Goal: Task Accomplishment & Management: Complete application form

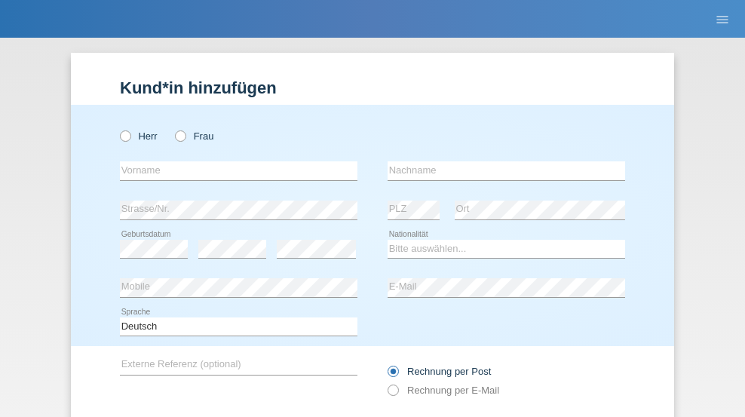
radio input "true"
click at [233, 161] on input "text" at bounding box center [238, 170] width 237 height 19
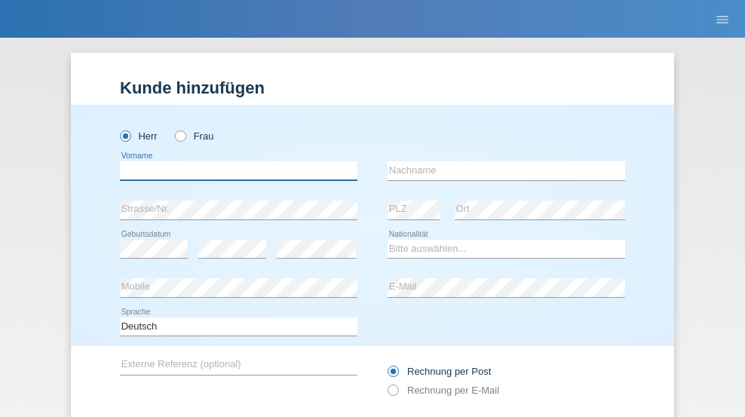
scroll to position [101, 0]
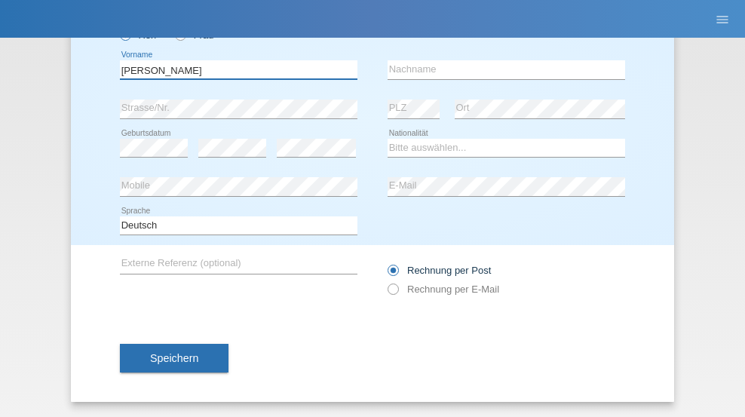
type input "David"
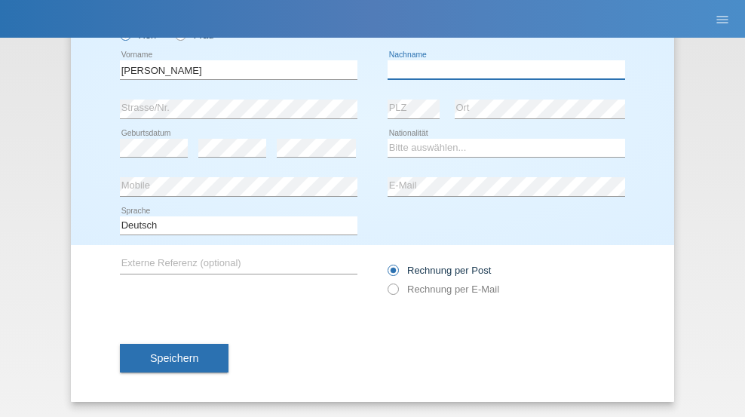
click at [501, 69] on input "text" at bounding box center [505, 69] width 237 height 19
type input "Amaral"
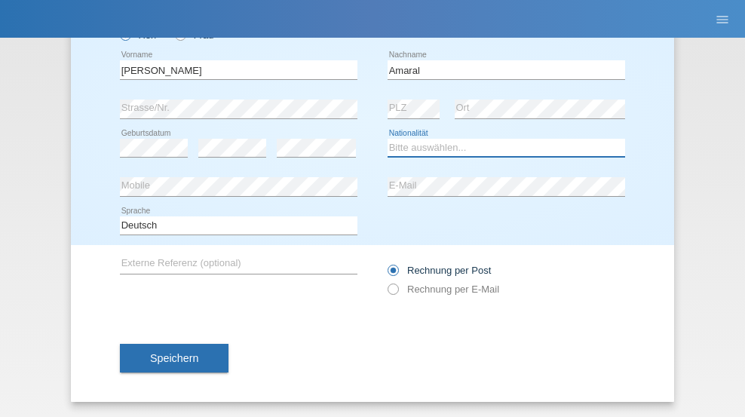
select select "PT"
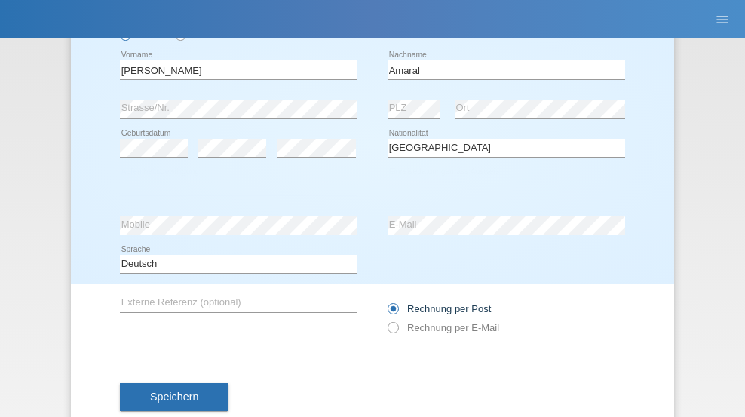
select select "C"
select select "06"
select select "07"
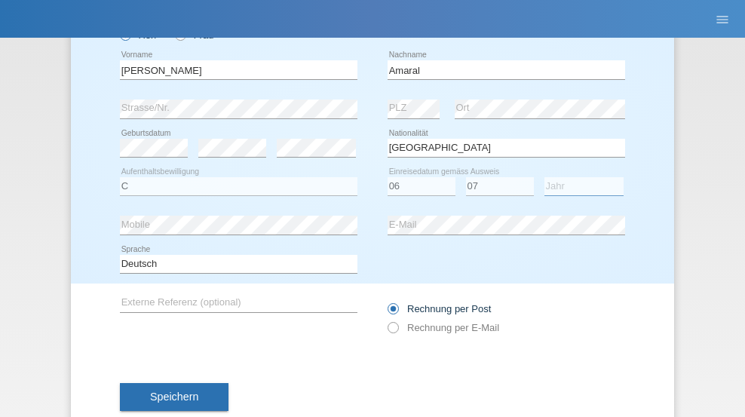
select select "2019"
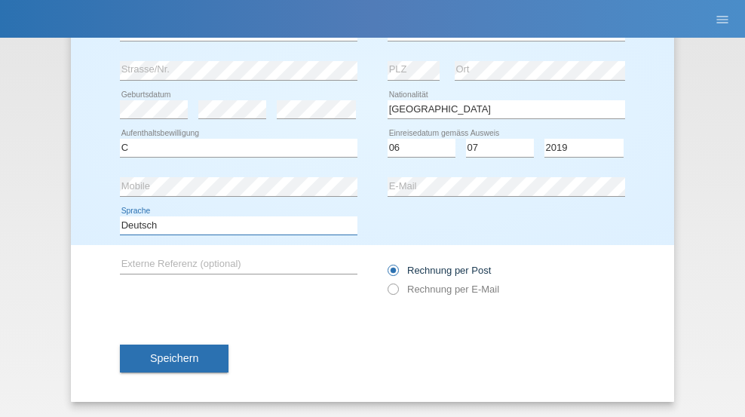
select select "en"
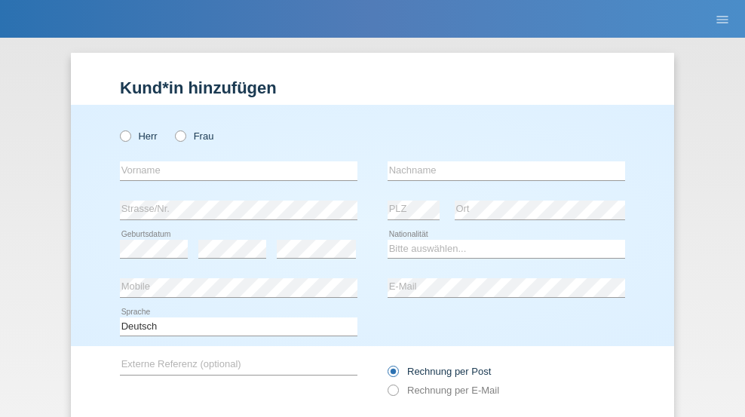
radio input "true"
click at [233, 161] on input "text" at bounding box center [238, 170] width 237 height 19
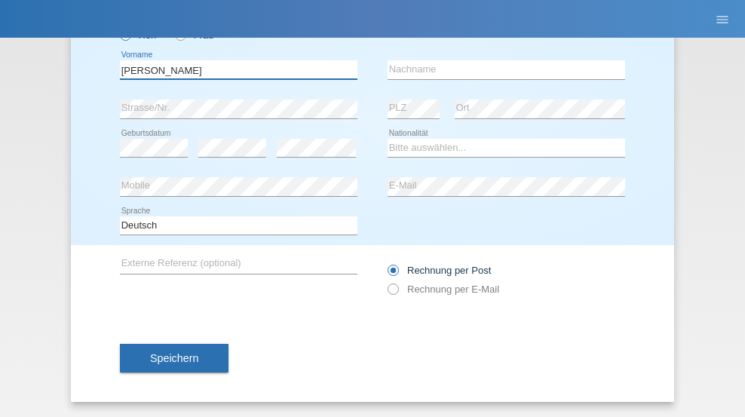
type input "tim"
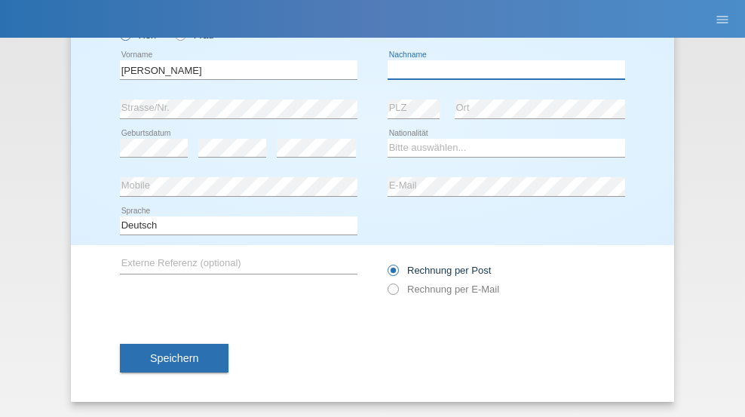
click at [501, 69] on input "text" at bounding box center [505, 69] width 237 height 19
type input "Krüger"
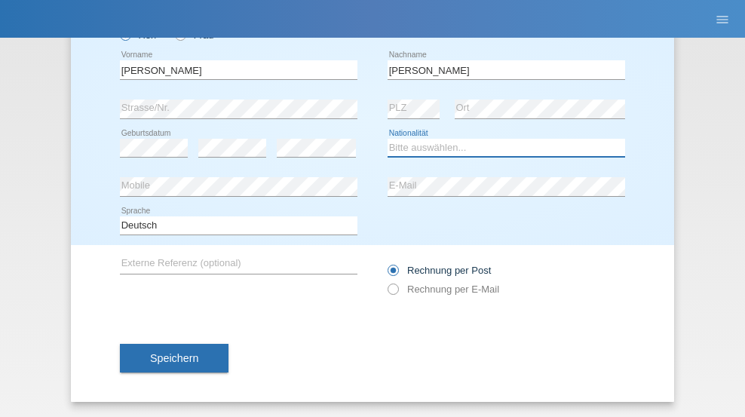
select select "DE"
select select "C"
select select "05"
select select "04"
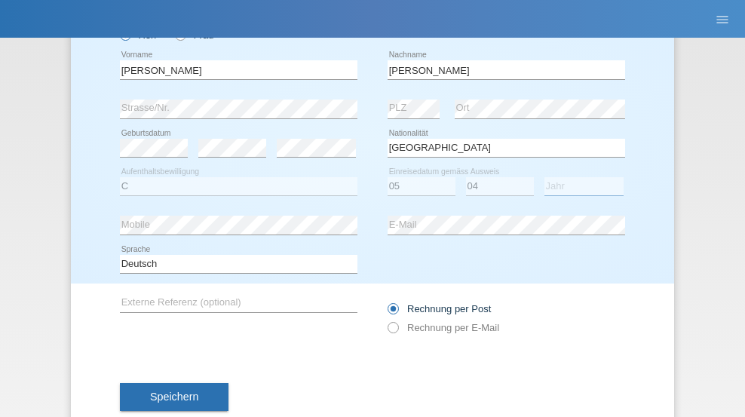
select select "2021"
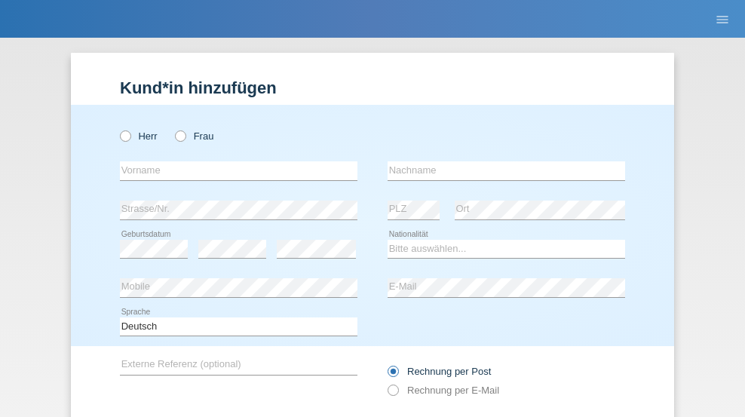
radio input "true"
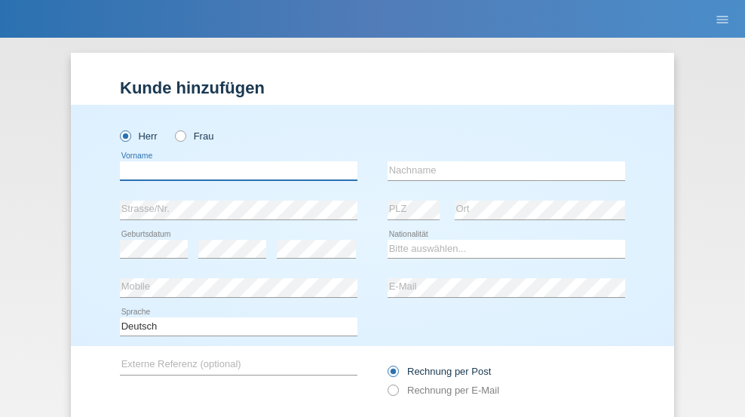
click at [233, 161] on input "text" at bounding box center [238, 170] width 237 height 19
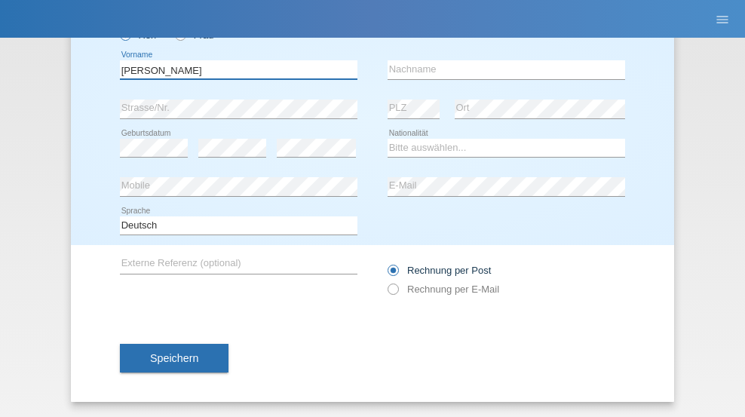
type input "Schumacher"
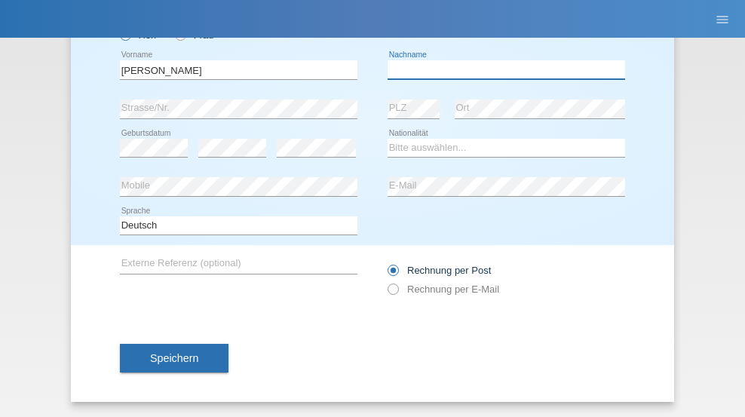
click at [501, 69] on input "text" at bounding box center [505, 69] width 237 height 19
type input "Christian"
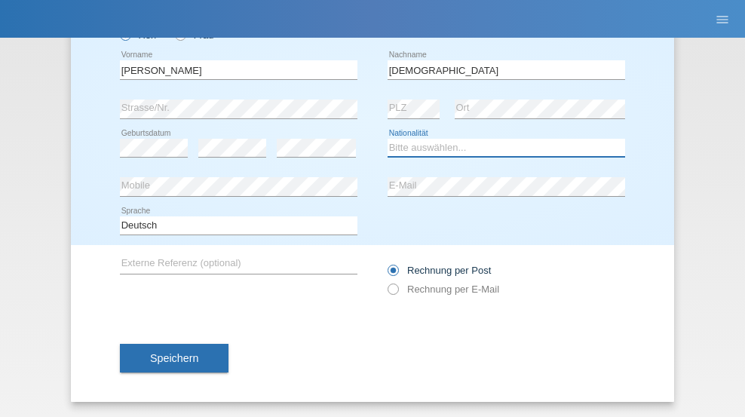
select select "CH"
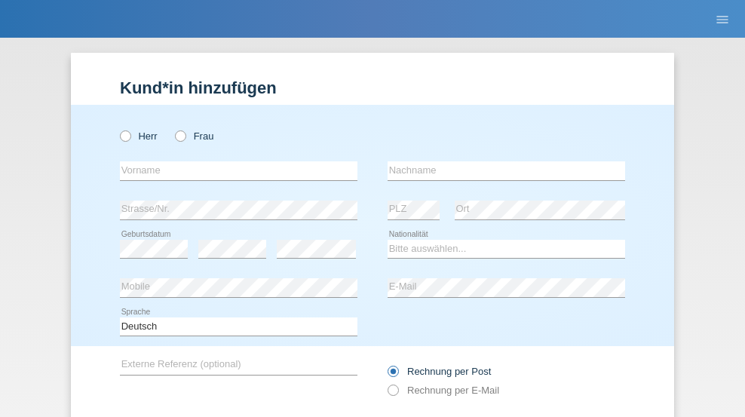
radio input "true"
click at [233, 161] on input "text" at bounding box center [238, 170] width 237 height 19
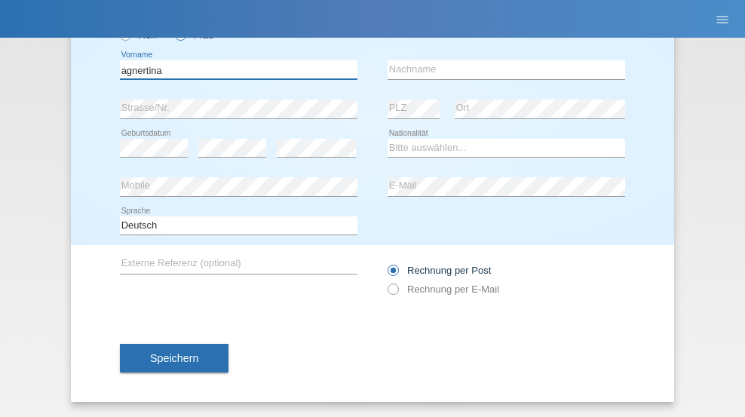
type input "agnertina"
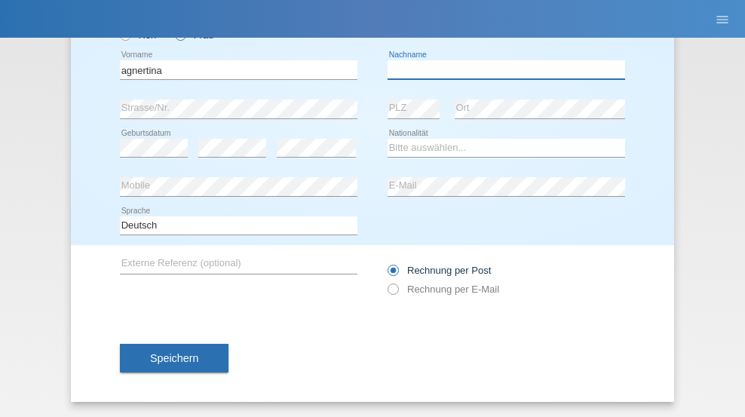
click at [501, 69] on input "text" at bounding box center [505, 69] width 237 height 19
type input "noshaj"
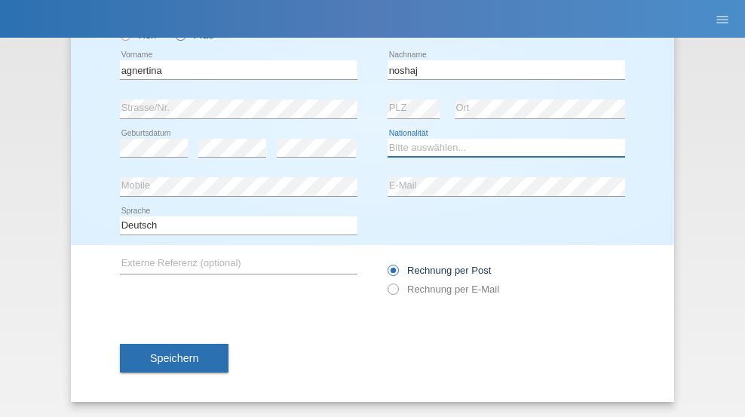
select select "NL"
select select "C"
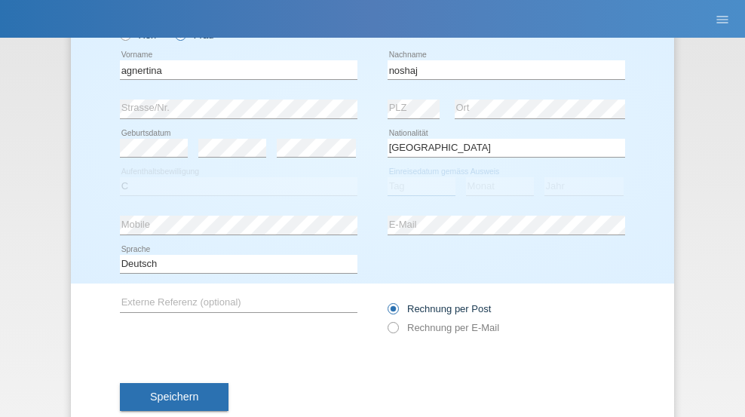
select select "01"
select select "08"
select select "2021"
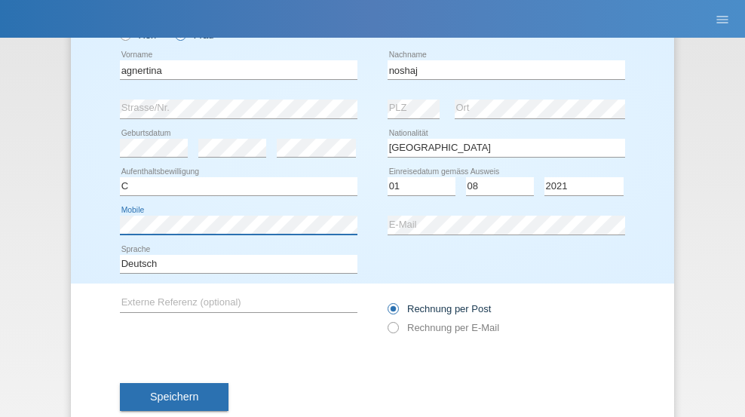
scroll to position [139, 0]
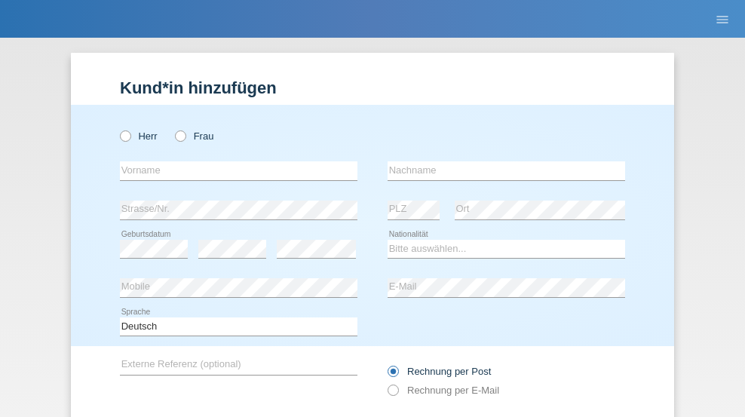
radio input "true"
click at [233, 161] on input "text" at bounding box center [238, 170] width 237 height 19
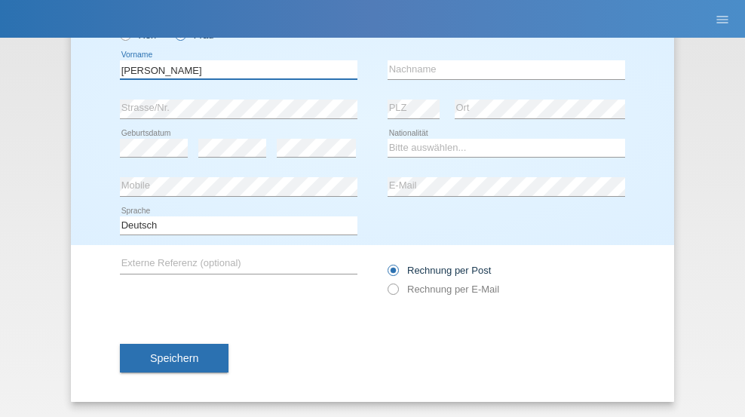
type input "[PERSON_NAME]"
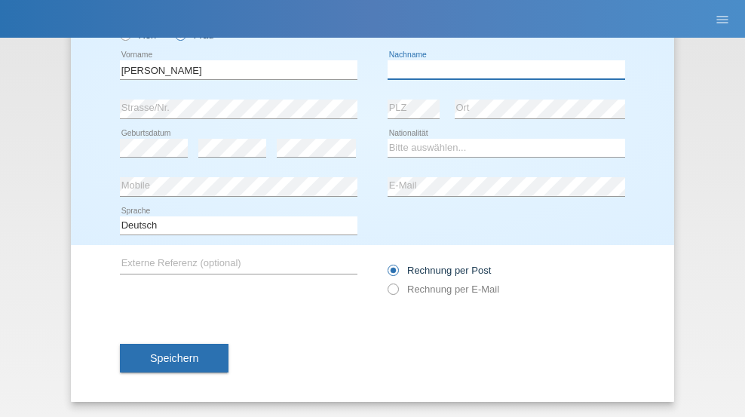
click at [501, 69] on input "text" at bounding box center [505, 69] width 237 height 19
type input "Pinzo"
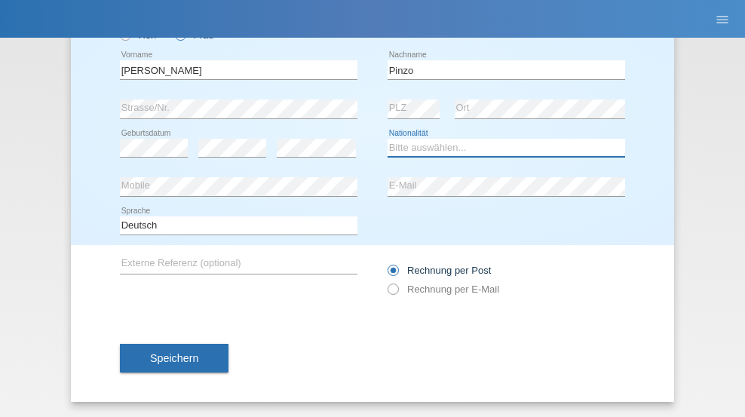
select select "CH"
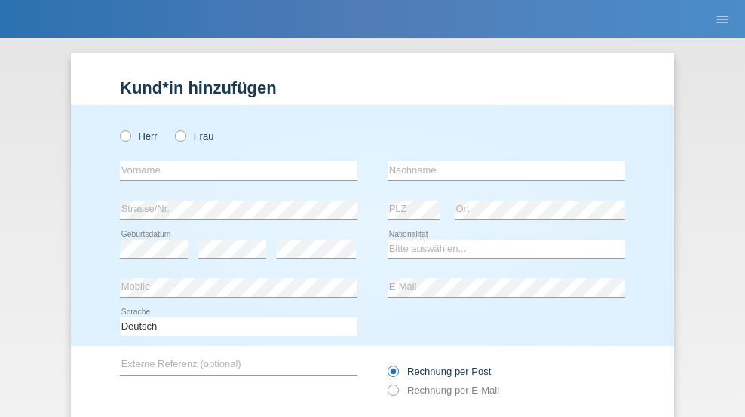
radio input "true"
click at [233, 161] on input "text" at bounding box center [238, 170] width 237 height 19
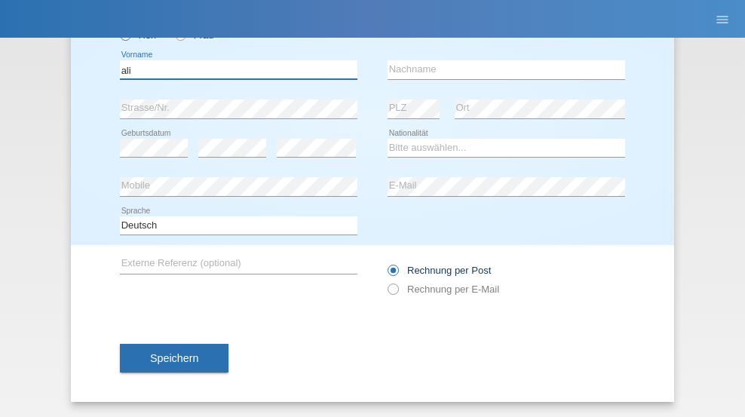
type input "ali"
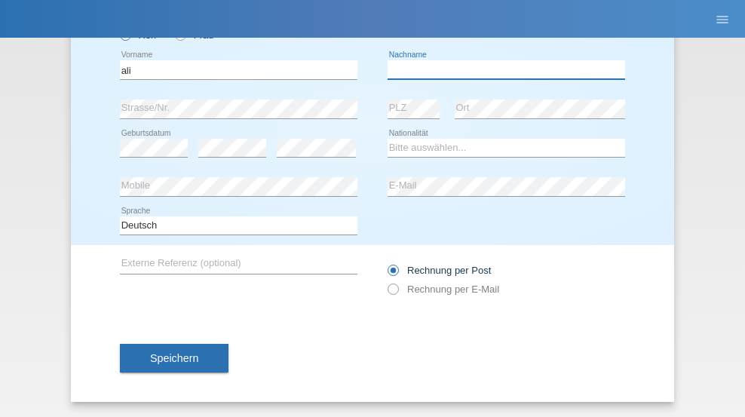
click at [501, 69] on input "text" at bounding box center [505, 69] width 237 height 19
type input "Amini"
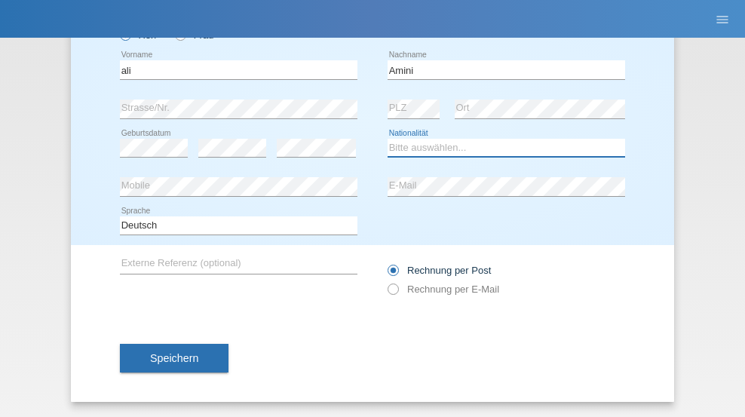
select select "AF"
select select "C"
select select "18"
select select "08"
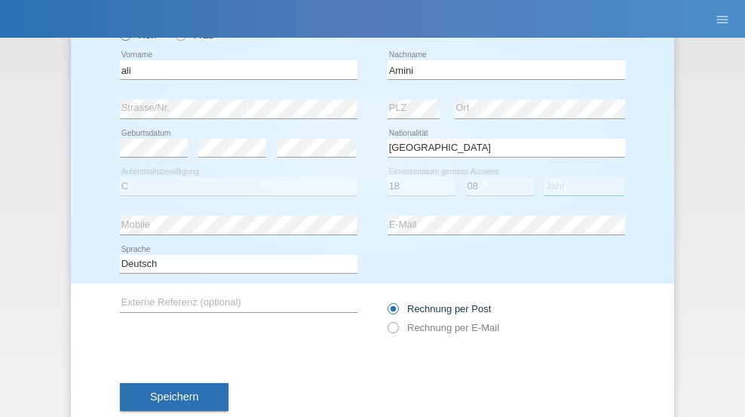
select select "2015"
